Goal: Information Seeking & Learning: Learn about a topic

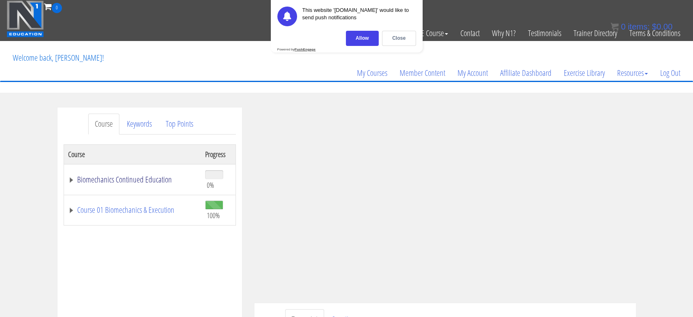
click at [142, 179] on link "Biomechanics Continued Education" at bounding box center [132, 180] width 129 height 8
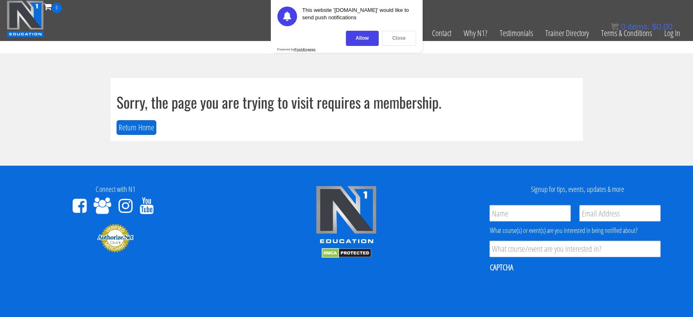
click at [405, 39] on div "Close" at bounding box center [399, 38] width 34 height 15
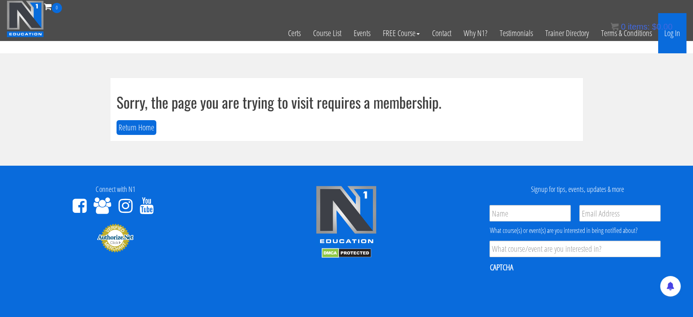
click at [682, 27] on link "Log In" at bounding box center [672, 33] width 28 height 40
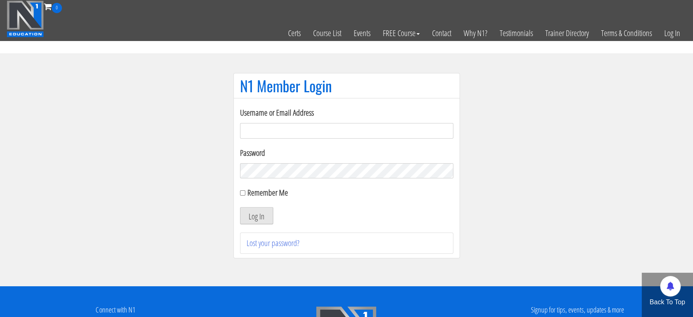
type input "amnutritionpt@gmail.com"
click at [246, 218] on button "Log In" at bounding box center [256, 215] width 33 height 17
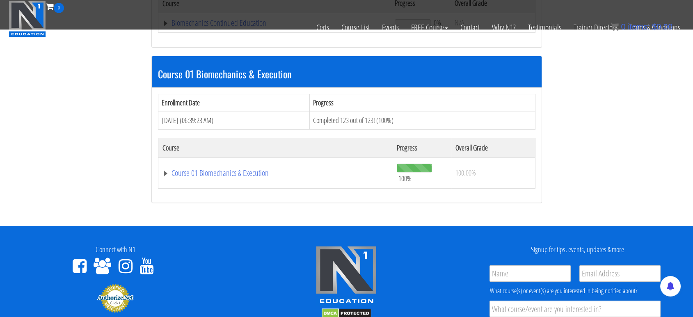
scroll to position [215, 0]
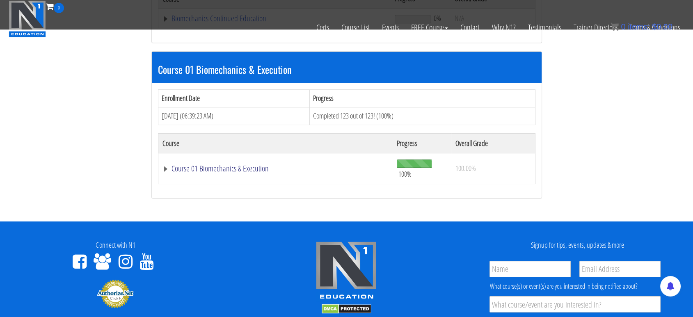
click at [225, 169] on link "Course 01 Biomechanics & Execution" at bounding box center [275, 168] width 226 height 8
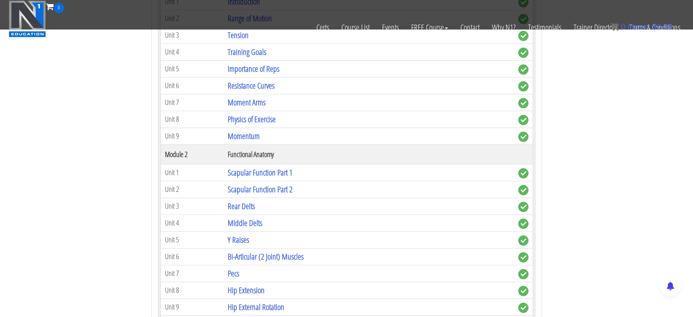
scroll to position [439, 0]
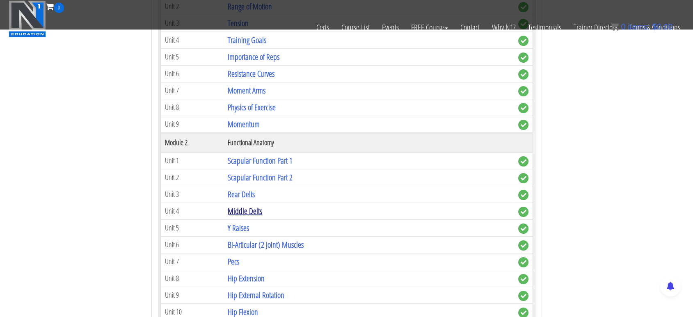
click at [256, 209] on link "Middle Delts" at bounding box center [245, 211] width 34 height 11
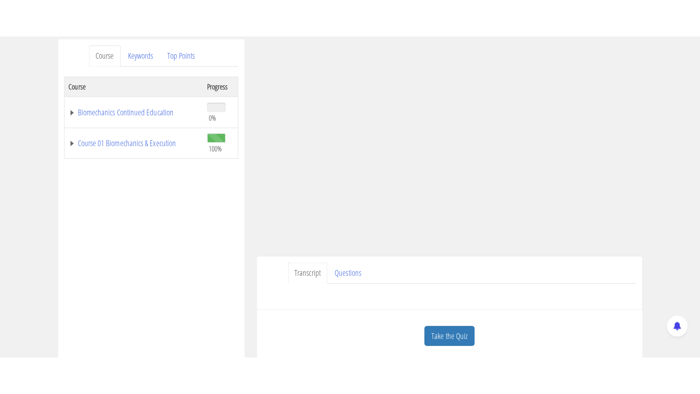
scroll to position [108, 0]
